Goal: Navigation & Orientation: Find specific page/section

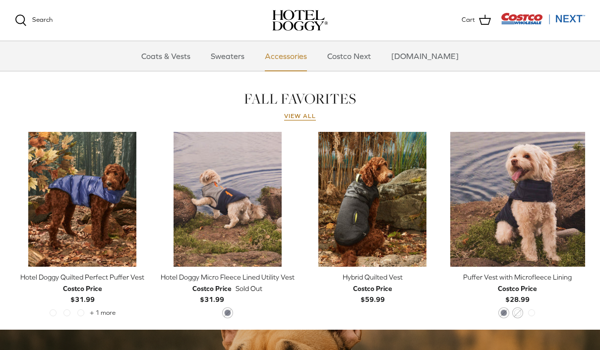
scroll to position [403, 0]
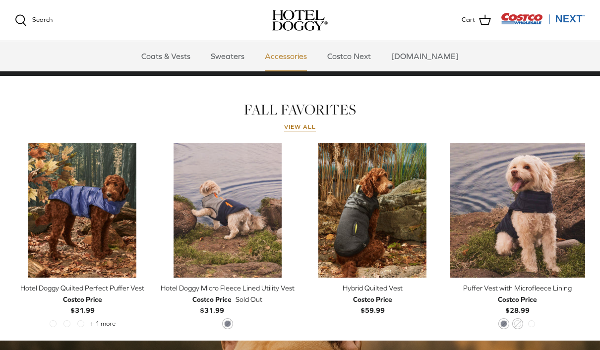
click at [300, 53] on link "Accessories" at bounding box center [286, 56] width 60 height 30
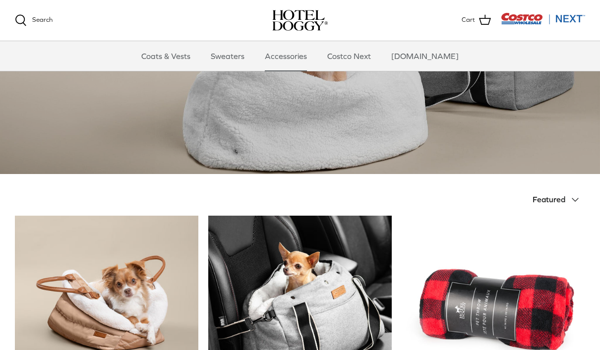
scroll to position [71, 0]
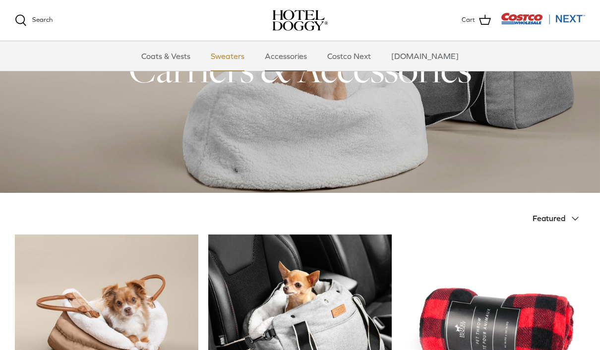
click at [241, 58] on link "Sweaters" at bounding box center [228, 56] width 52 height 30
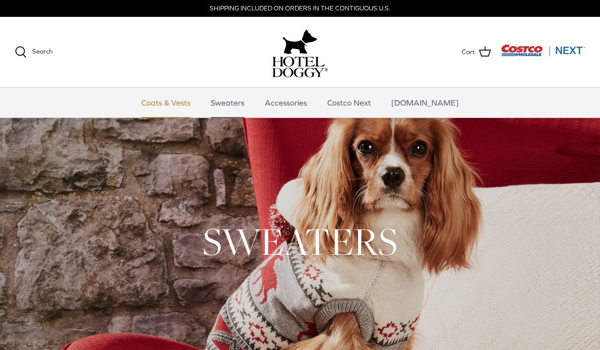
click at [179, 107] on link "Coats & Vests" at bounding box center [165, 103] width 67 height 30
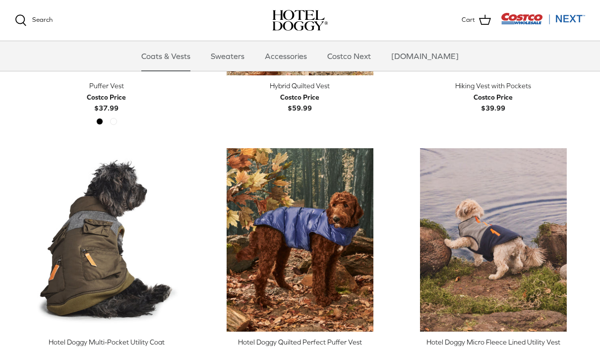
scroll to position [1690, 0]
